Goal: Transaction & Acquisition: Download file/media

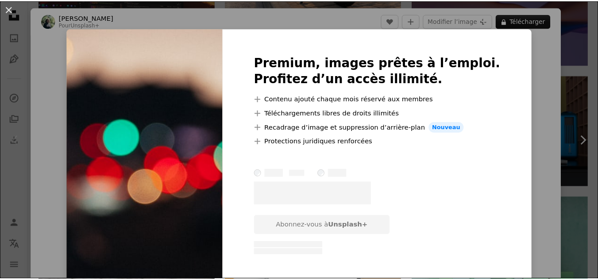
scroll to position [19246, 0]
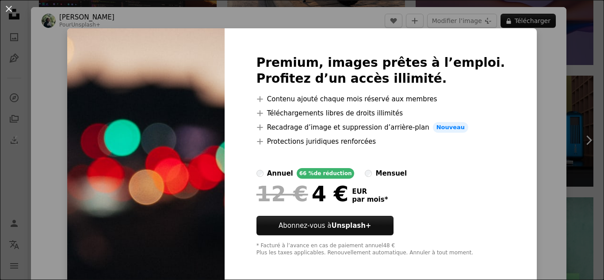
click at [574, 123] on div "An X shape Premium, images prêtes à l’emploi. Profitez d’un accès illimité. A p…" at bounding box center [302, 140] width 604 height 280
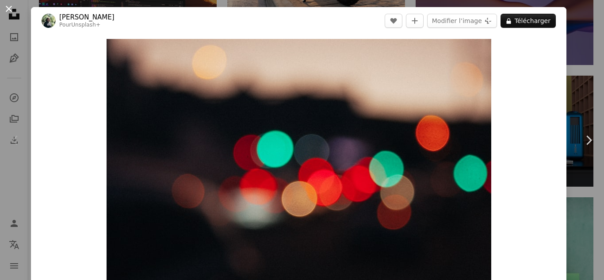
click at [10, 4] on button "An X shape" at bounding box center [9, 9] width 11 height 11
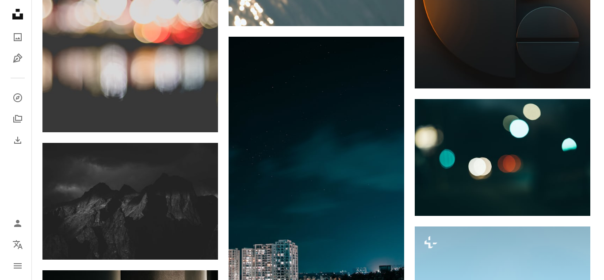
scroll to position [19796, 0]
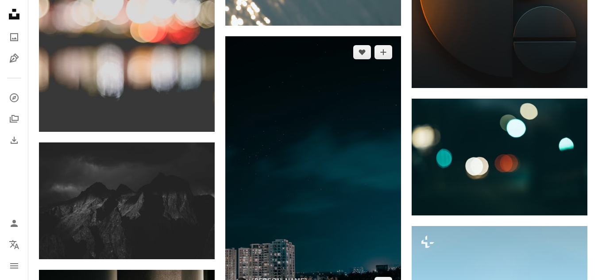
click at [315, 144] on img at bounding box center [313, 168] width 176 height 264
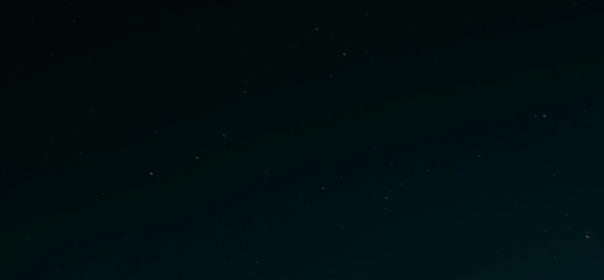
scroll to position [304, 0]
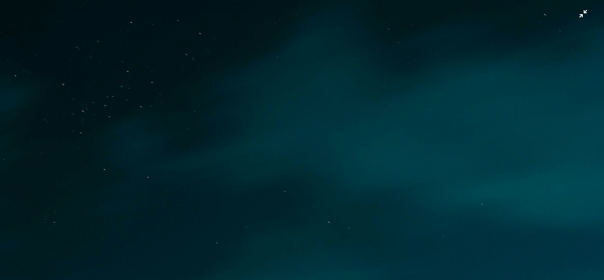
click at [337, 95] on img "Zoom arrière sur cette image" at bounding box center [302, 150] width 605 height 908
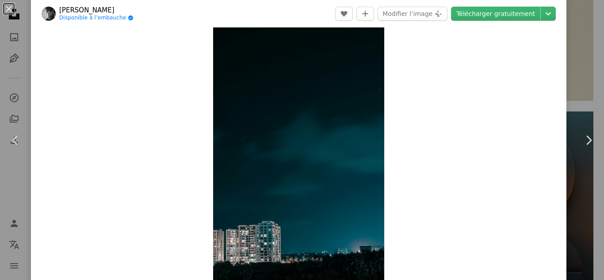
click at [337, 95] on img "Zoom sur cette image" at bounding box center [298, 151] width 171 height 257
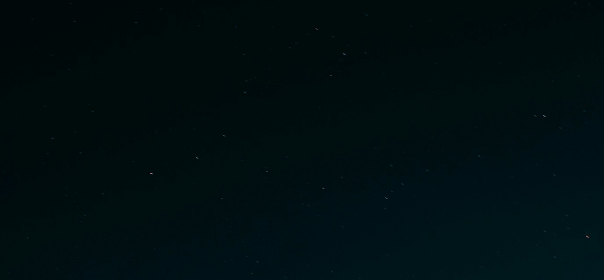
scroll to position [304, 0]
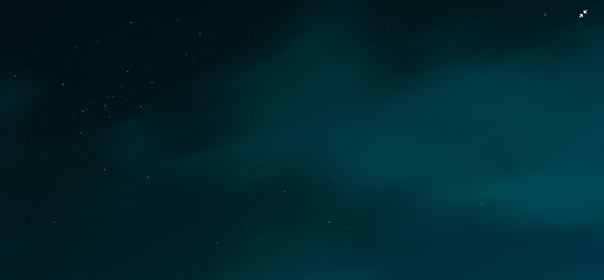
click at [337, 95] on img "Zoom arrière sur cette image" at bounding box center [302, 150] width 605 height 908
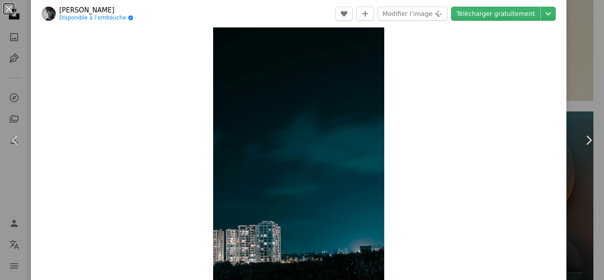
click at [337, 95] on img "Zoom sur cette image" at bounding box center [298, 151] width 171 height 257
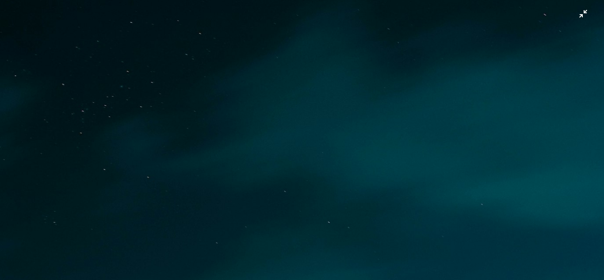
click at [337, 95] on img "Zoom arrière sur cette image" at bounding box center [302, 150] width 605 height 908
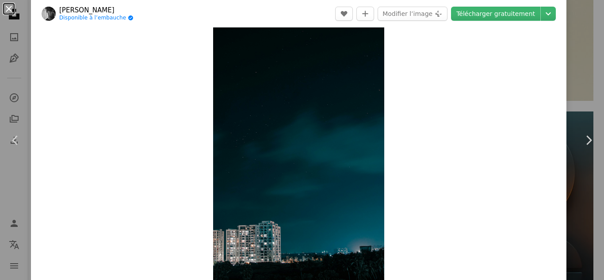
click at [12, 10] on button "An X shape" at bounding box center [9, 9] width 11 height 11
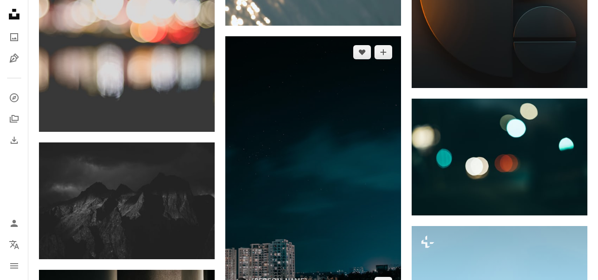
click at [308, 113] on img at bounding box center [313, 168] width 176 height 264
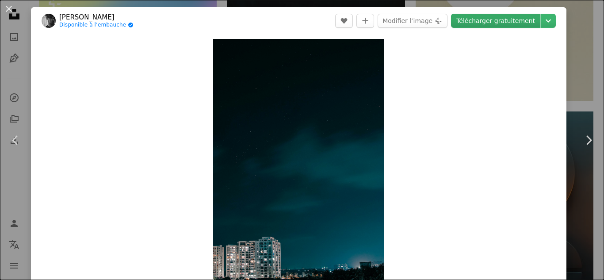
click at [499, 25] on link "Télécharger gratuitement" at bounding box center [495, 21] width 89 height 14
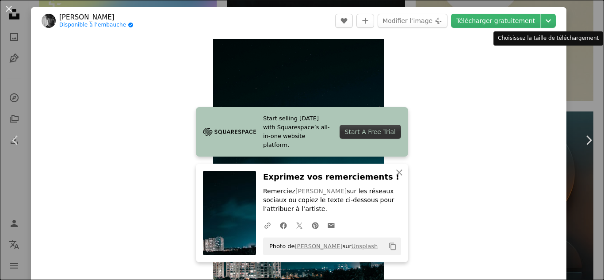
click at [570, 36] on div "Choisissez la taille de téléchargement" at bounding box center [549, 38] width 110 height 14
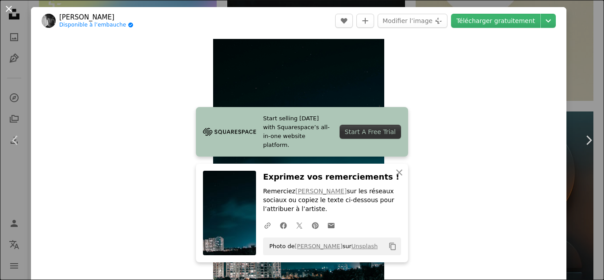
click at [10, 11] on button "An X shape" at bounding box center [9, 9] width 11 height 11
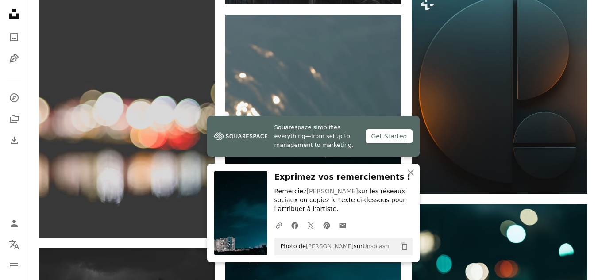
scroll to position [19029, 0]
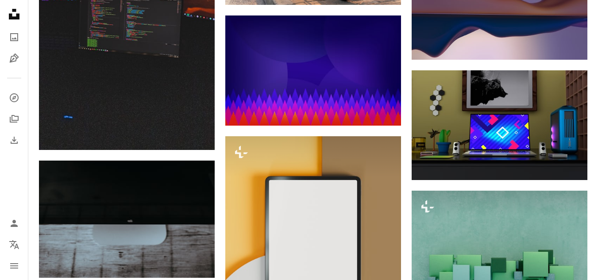
click at [16, 19] on icon "Unsplash logo Accueil Unsplash" at bounding box center [14, 14] width 18 height 18
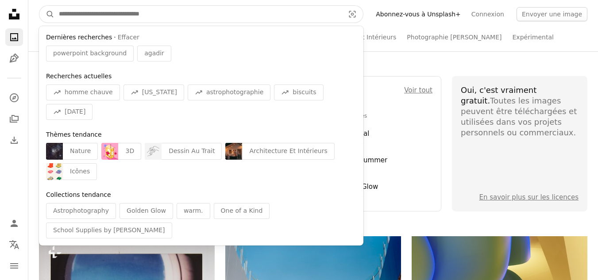
click at [223, 18] on input "Rechercher des visuels sur tout le site" at bounding box center [197, 14] width 287 height 17
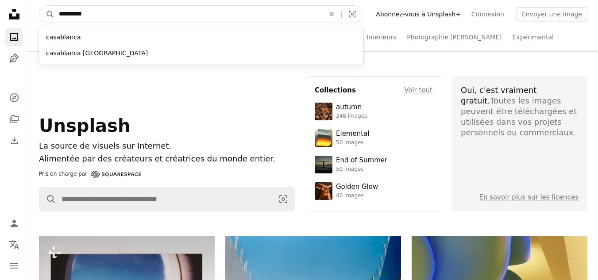
type input "**********"
click at [39, 6] on button "A magnifying glass" at bounding box center [46, 14] width 15 height 17
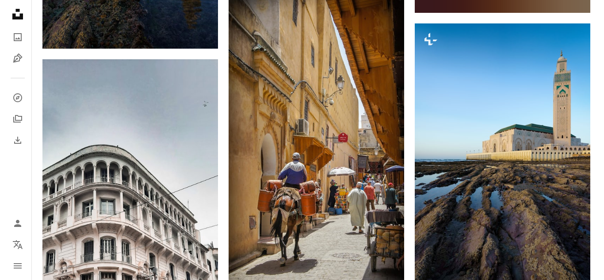
scroll to position [712, 0]
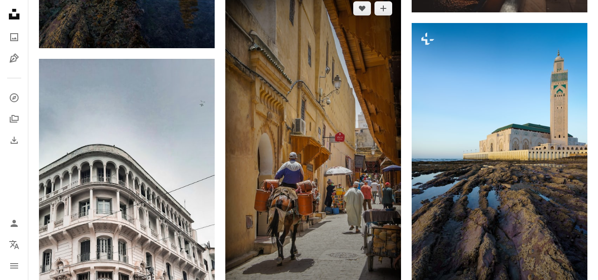
click at [299, 137] on img at bounding box center [313, 148] width 176 height 313
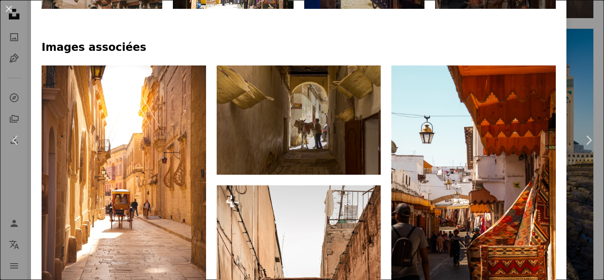
scroll to position [544, 0]
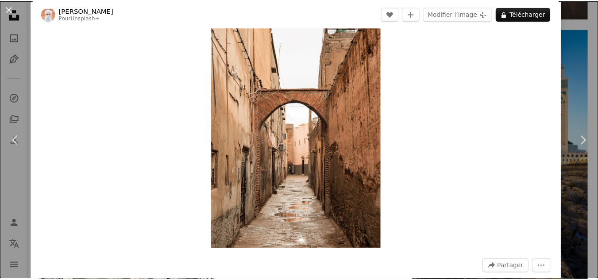
scroll to position [47, 0]
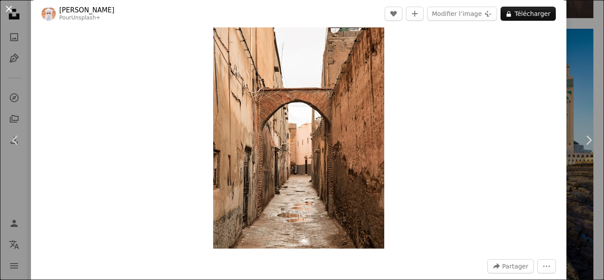
click at [9, 12] on button "An X shape" at bounding box center [9, 9] width 11 height 11
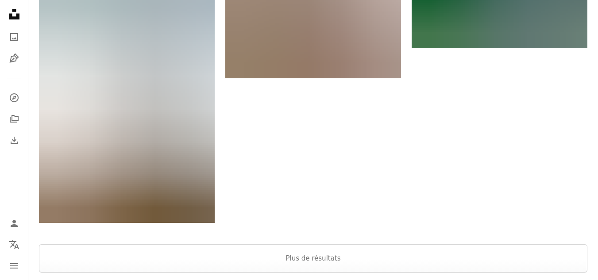
scroll to position [1615, 0]
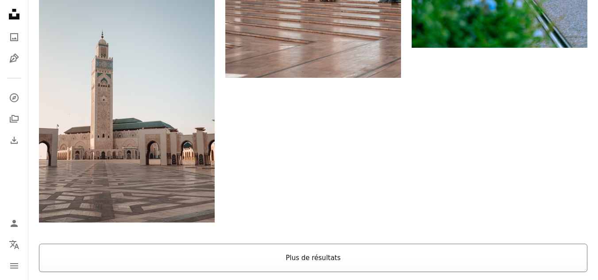
click at [323, 244] on button "Plus de résultats" at bounding box center [313, 258] width 548 height 28
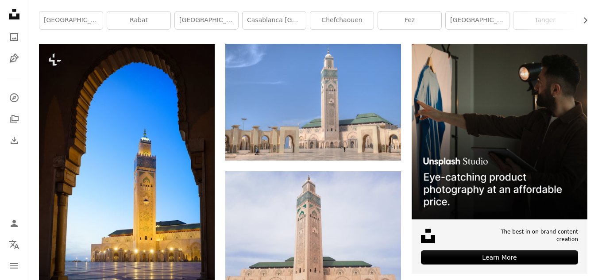
scroll to position [0, 0]
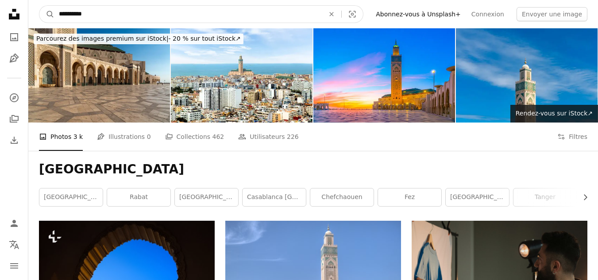
drag, startPoint x: 249, startPoint y: 14, endPoint x: 58, endPoint y: 23, distance: 191.8
click at [58, 23] on nav "**********" at bounding box center [312, 14] width 569 height 28
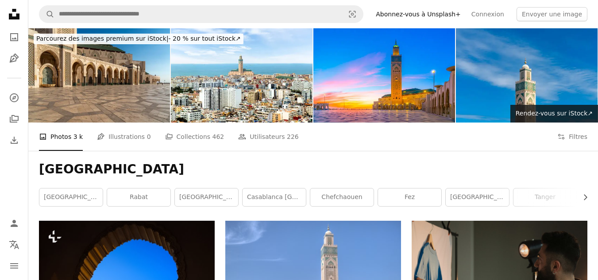
click at [58, 23] on nav "A magnifying glass Visual search Filters Abonnez-vous à Unsplash+ Connexion Env…" at bounding box center [312, 14] width 569 height 28
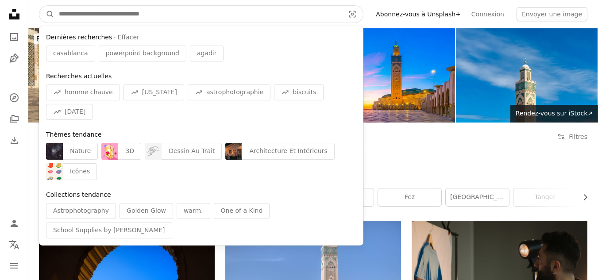
click at [70, 13] on input "Rechercher des visuels sur tout le site" at bounding box center [197, 14] width 287 height 17
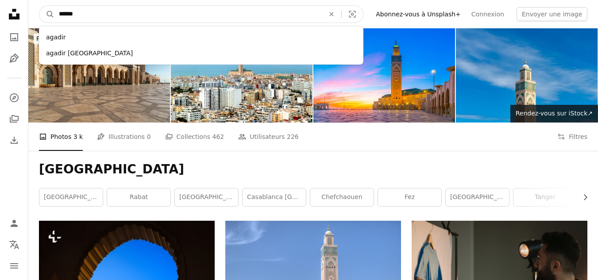
type input "******"
click at [39, 6] on button "A magnifying glass" at bounding box center [46, 14] width 15 height 17
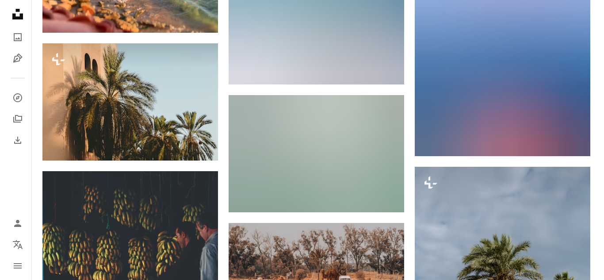
scroll to position [7868, 0]
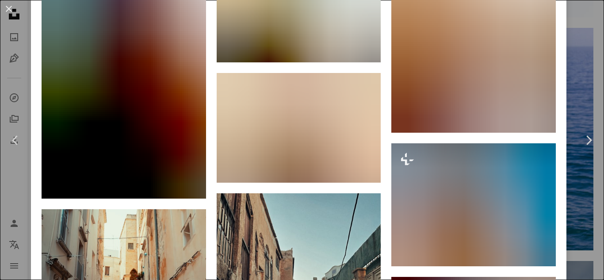
scroll to position [4145, 0]
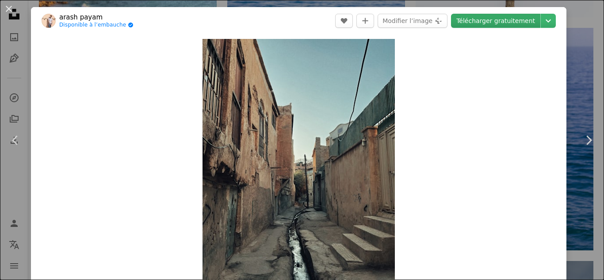
click at [503, 22] on link "Télécharger gratuitement" at bounding box center [495, 21] width 89 height 14
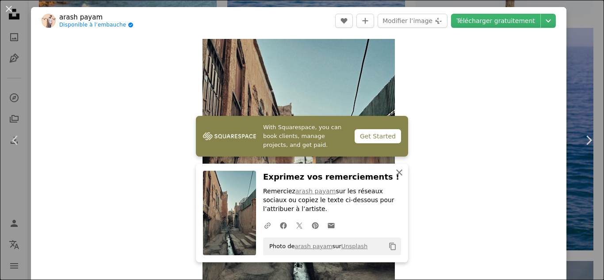
click at [397, 173] on icon "button" at bounding box center [399, 172] width 6 height 6
